Goal: Find specific page/section: Find specific page/section

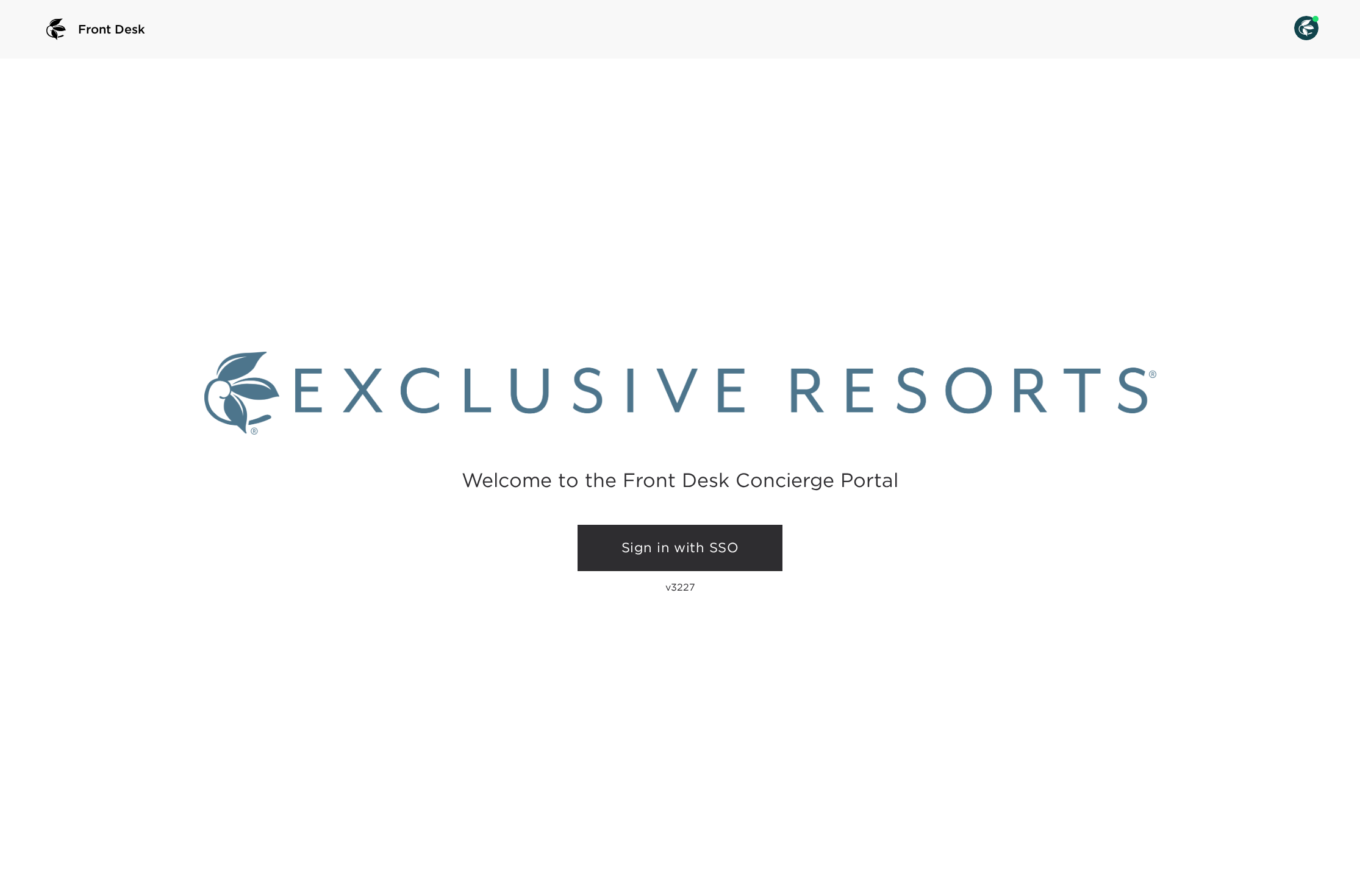
click at [699, 547] on link "Sign in with SSO" at bounding box center [680, 547] width 205 height 46
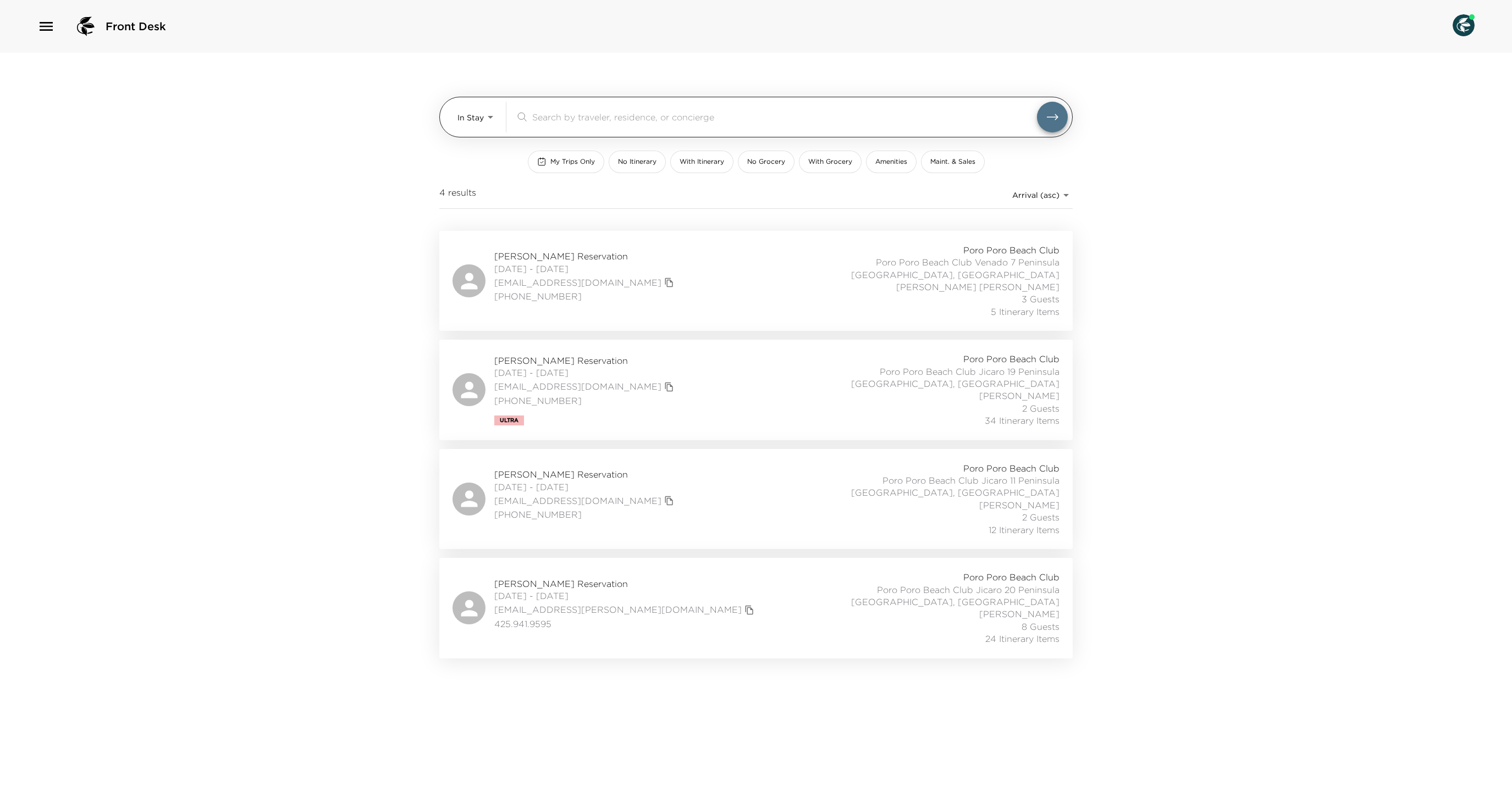
click at [482, 118] on body "Front Desk In Stay In-Stay ​ My Trips Only No Itinerary With Itinerary No Groce…" at bounding box center [756, 404] width 1512 height 809
click at [496, 173] on li "Upcoming" at bounding box center [476, 164] width 57 height 18
type input "Upcoming"
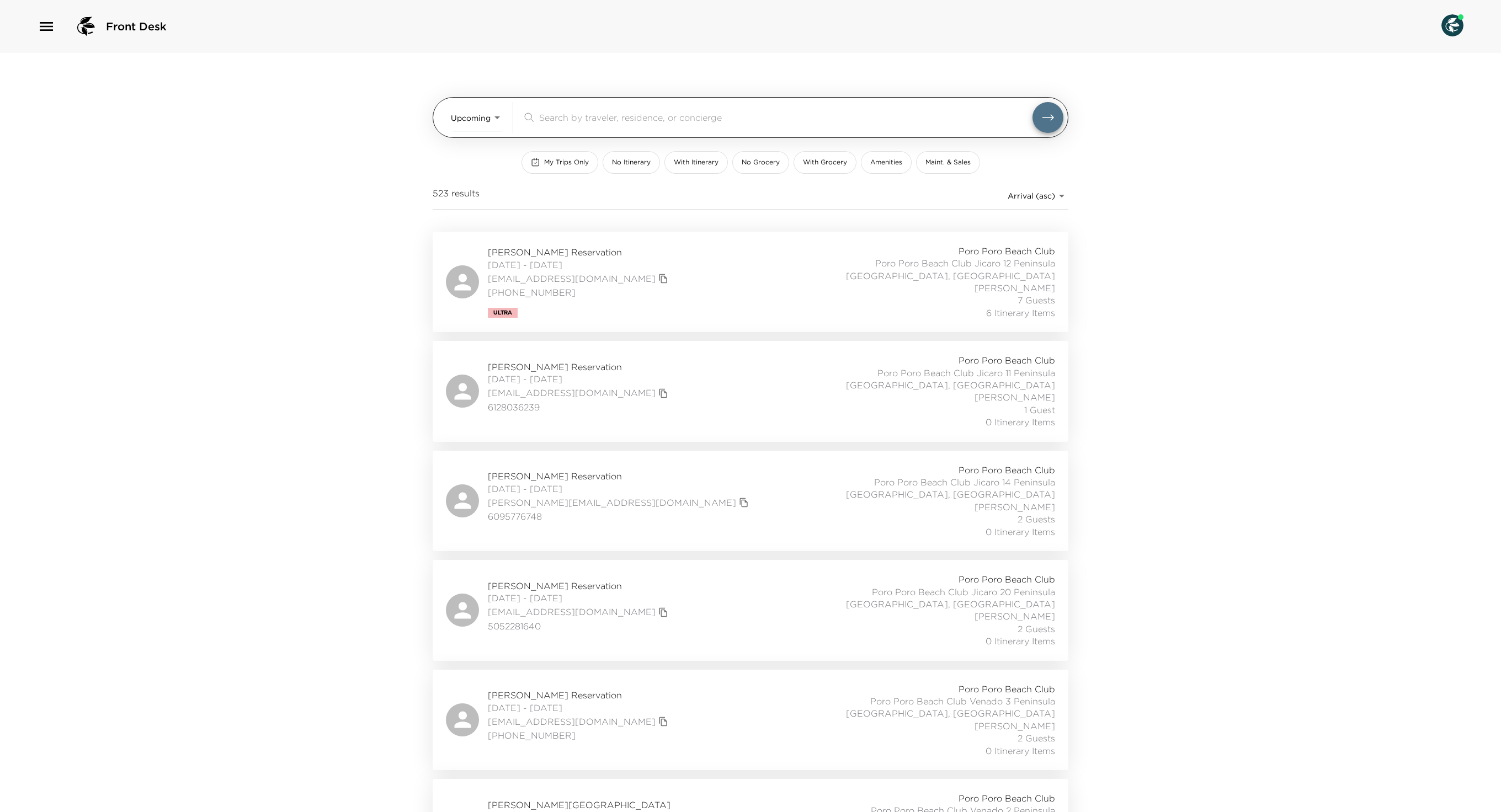
click at [620, 124] on input "search" at bounding box center [785, 117] width 493 height 13
paste input "Kayvanfar"
type input "Kayvanfar"
